Goal: Information Seeking & Learning: Learn about a topic

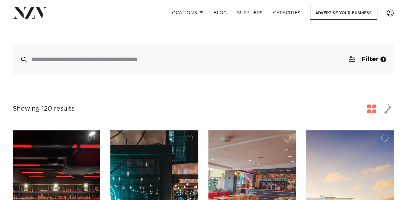
scroll to position [152, 0]
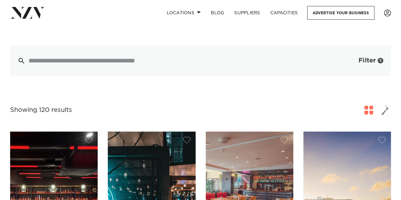
click at [338, 57] on button "Filter 1" at bounding box center [364, 60] width 53 height 30
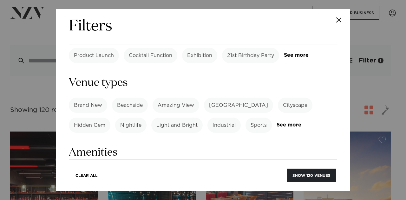
scroll to position [343, 0]
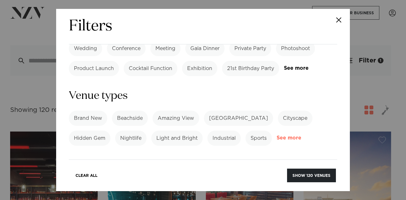
click at [291, 135] on link "See more" at bounding box center [301, 137] width 49 height 5
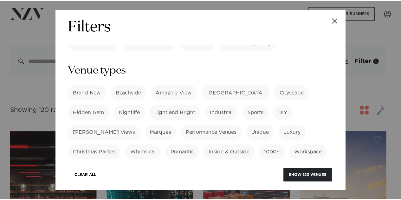
scroll to position [369, 0]
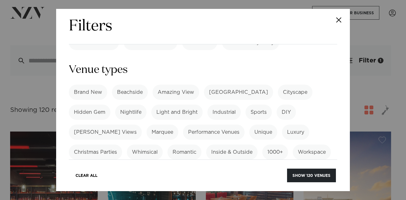
click at [232, 145] on label "Inside & Outside" at bounding box center [231, 152] width 51 height 15
click at [303, 177] on button "Show 46 venues" at bounding box center [312, 176] width 47 height 14
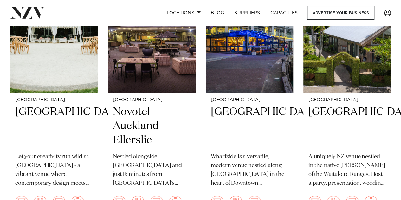
scroll to position [195, 0]
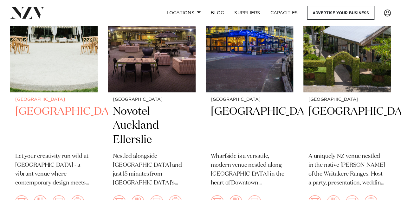
click at [39, 126] on h2 "[GEOGRAPHIC_DATA]" at bounding box center [53, 126] width 77 height 43
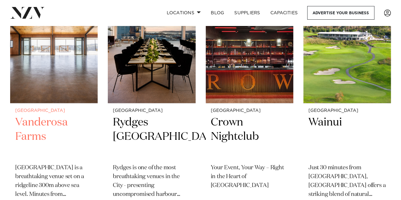
scroll to position [440, 0]
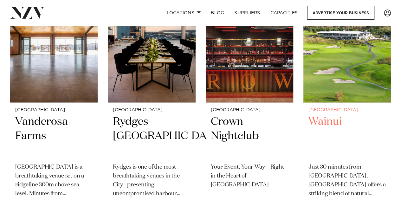
click at [331, 121] on h2 "Wainui" at bounding box center [347, 136] width 77 height 43
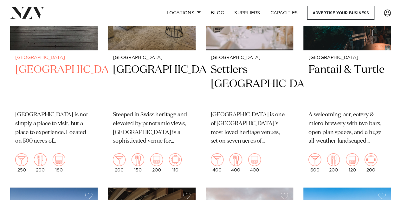
scroll to position [751, 0]
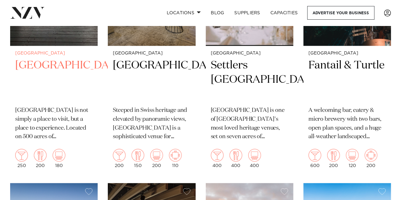
click at [35, 75] on h2 "[GEOGRAPHIC_DATA]" at bounding box center [53, 79] width 77 height 43
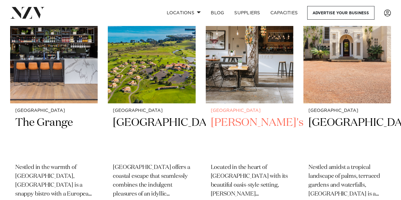
scroll to position [1204, 0]
click at [232, 123] on h2 "Rosanna's" at bounding box center [249, 137] width 77 height 43
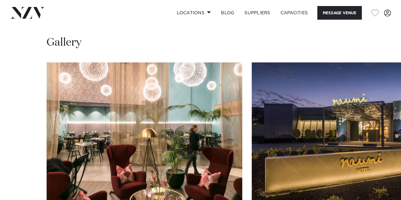
scroll to position [615, 0]
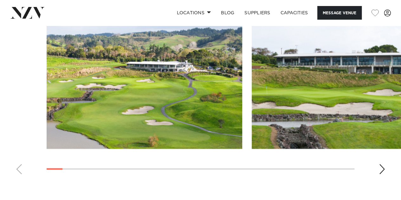
scroll to position [604, 0]
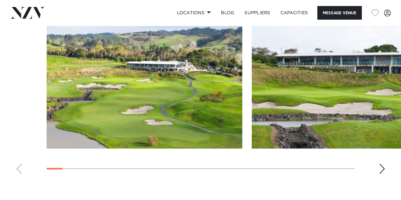
click at [384, 159] on swiper-container at bounding box center [200, 92] width 401 height 174
click at [382, 164] on div "Next slide" at bounding box center [382, 169] width 6 height 10
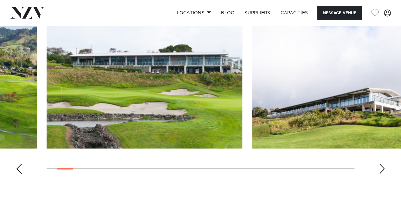
click at [382, 164] on div "Next slide" at bounding box center [382, 169] width 6 height 10
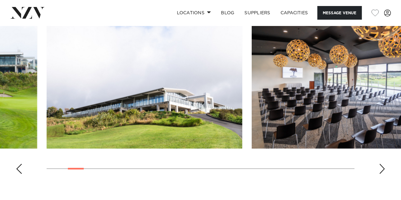
click at [382, 164] on div "Next slide" at bounding box center [382, 169] width 6 height 10
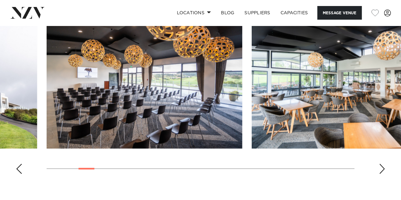
click at [382, 164] on div "Next slide" at bounding box center [382, 169] width 6 height 10
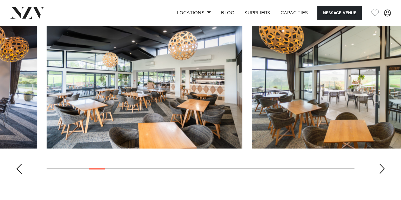
click at [382, 164] on div "Next slide" at bounding box center [382, 169] width 6 height 10
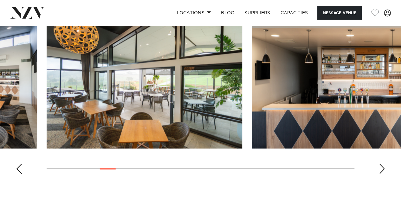
click at [382, 164] on div "Next slide" at bounding box center [382, 169] width 6 height 10
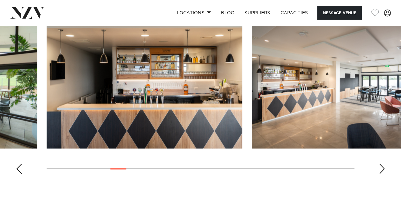
click at [382, 164] on div "Next slide" at bounding box center [382, 169] width 6 height 10
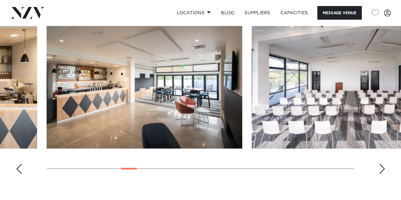
click at [382, 164] on div "Next slide" at bounding box center [382, 169] width 6 height 10
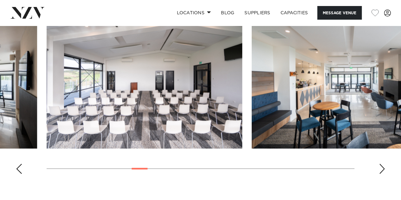
click at [382, 164] on div "Next slide" at bounding box center [382, 169] width 6 height 10
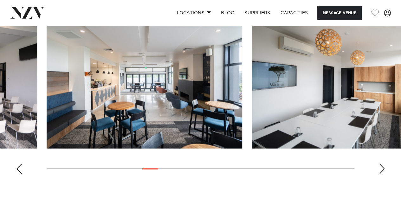
click at [382, 164] on div "Next slide" at bounding box center [382, 169] width 6 height 10
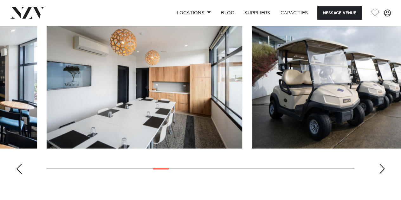
click at [382, 164] on div "Next slide" at bounding box center [382, 169] width 6 height 10
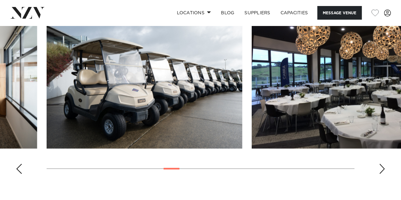
click at [382, 164] on div "Next slide" at bounding box center [382, 169] width 6 height 10
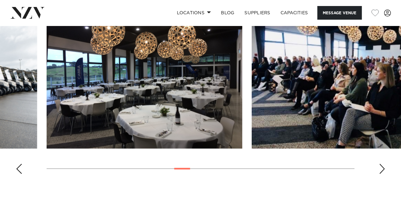
click at [382, 164] on div "Next slide" at bounding box center [382, 169] width 6 height 10
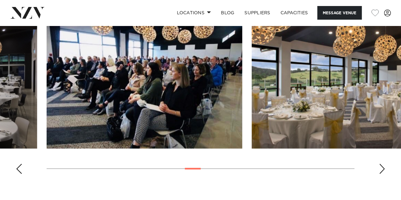
click at [382, 164] on div "Next slide" at bounding box center [382, 169] width 6 height 10
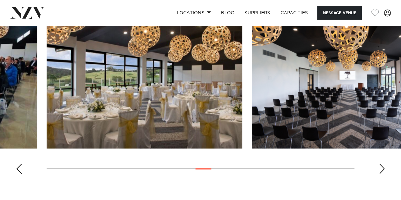
click at [382, 164] on div "Next slide" at bounding box center [382, 169] width 6 height 10
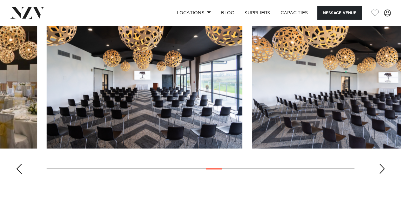
click at [382, 164] on div "Next slide" at bounding box center [382, 169] width 6 height 10
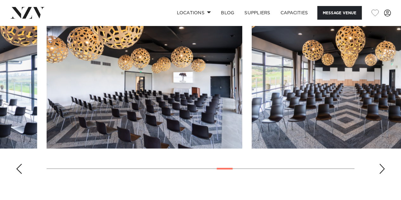
click at [382, 164] on div "Next slide" at bounding box center [382, 169] width 6 height 10
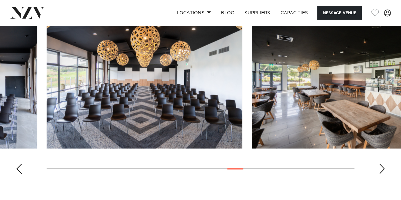
click at [382, 164] on div "Next slide" at bounding box center [382, 169] width 6 height 10
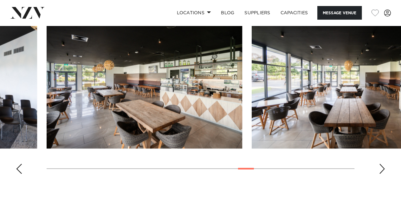
click at [382, 164] on div "Next slide" at bounding box center [382, 169] width 6 height 10
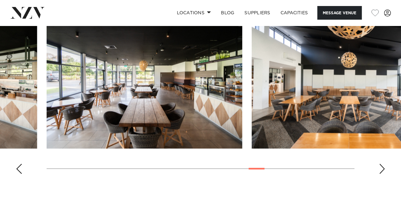
click at [382, 164] on div "Next slide" at bounding box center [382, 169] width 6 height 10
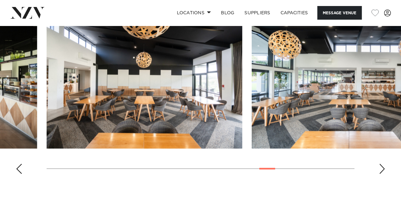
click at [382, 164] on div "Next slide" at bounding box center [382, 169] width 6 height 10
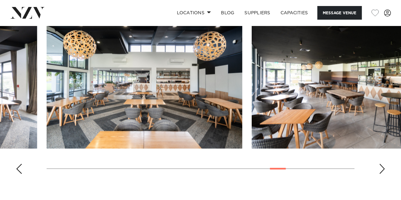
click at [382, 164] on div "Next slide" at bounding box center [382, 169] width 6 height 10
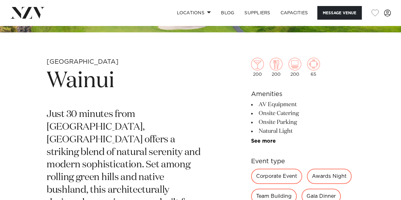
scroll to position [0, 0]
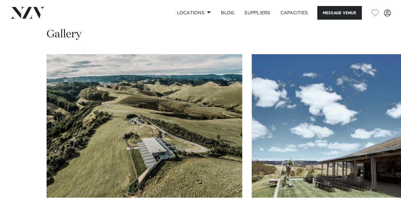
scroll to position [607, 0]
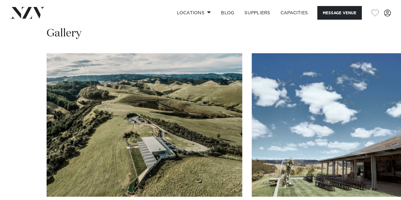
click at [378, 173] on swiper-container at bounding box center [200, 140] width 401 height 174
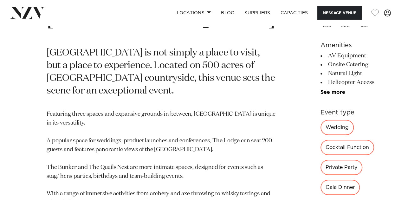
scroll to position [241, 0]
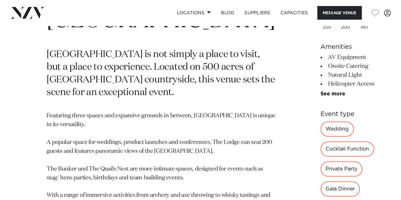
click at [321, 83] on li "Helicopter Access" at bounding box center [350, 84] width 58 height 9
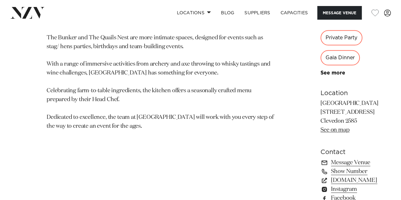
scroll to position [373, 0]
